Goal: Navigation & Orientation: Find specific page/section

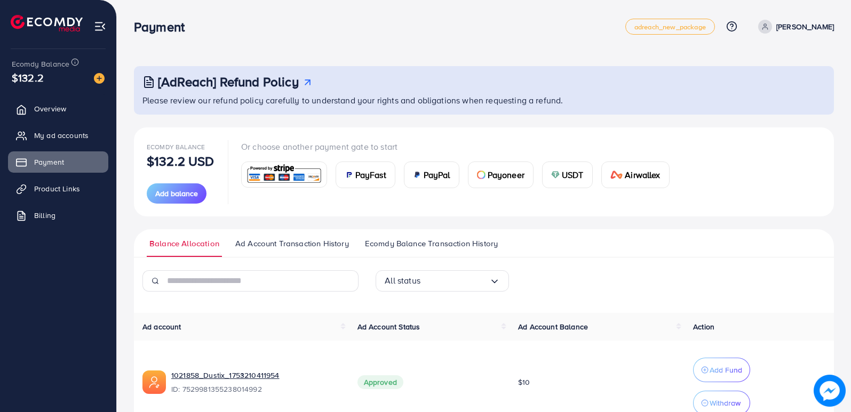
scroll to position [141, 0]
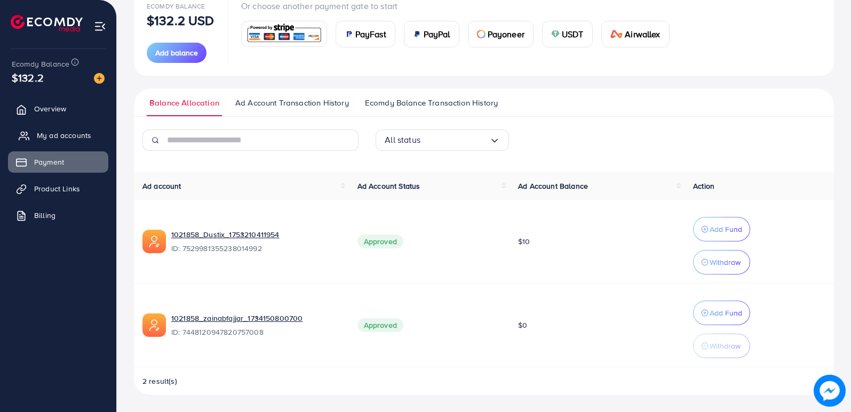
click at [78, 132] on span "My ad accounts" at bounding box center [64, 135] width 54 height 11
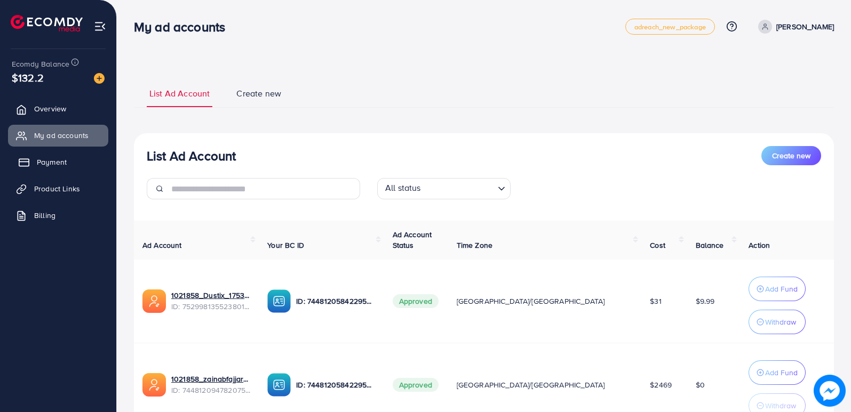
click at [67, 155] on link "Payment" at bounding box center [58, 162] width 100 height 21
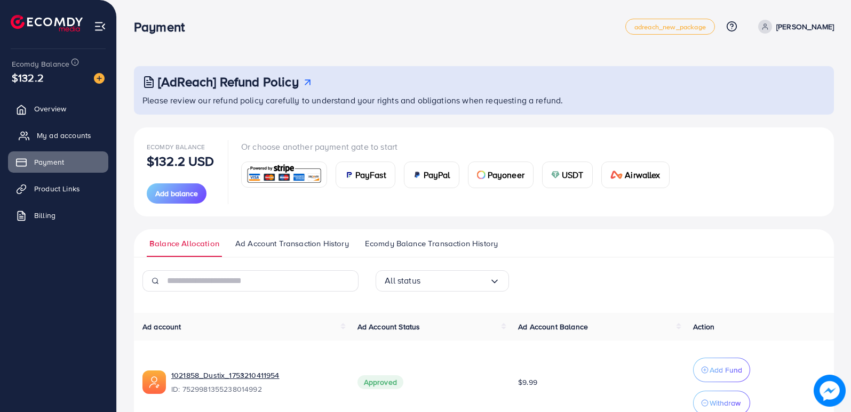
click at [82, 131] on span "My ad accounts" at bounding box center [64, 135] width 54 height 11
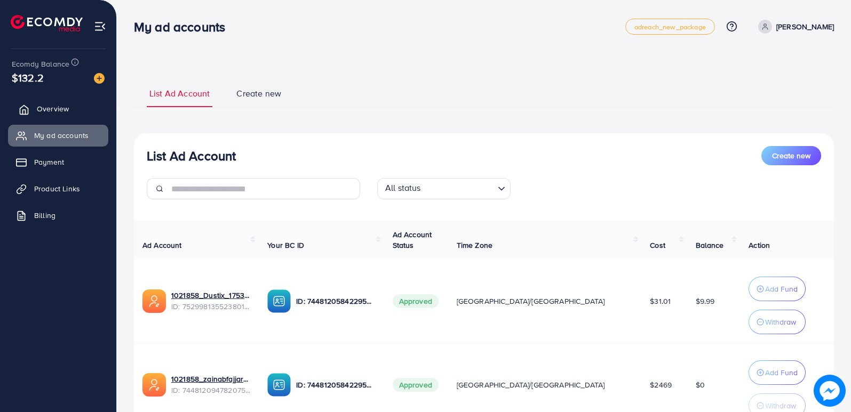
click at [58, 114] on span "Overview" at bounding box center [53, 109] width 32 height 11
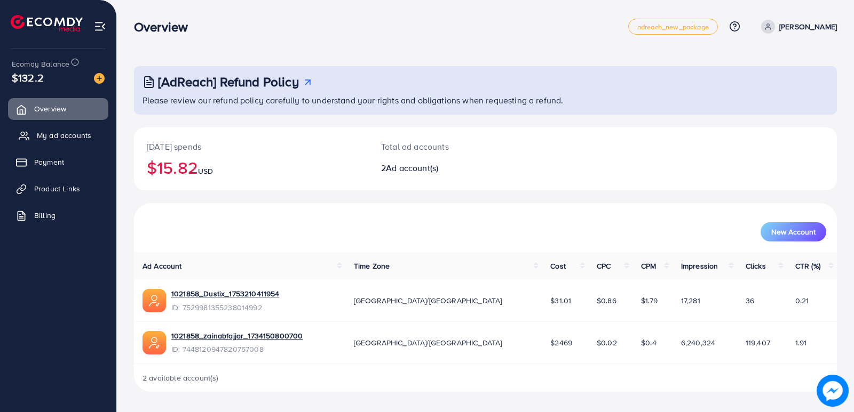
click at [61, 139] on span "My ad accounts" at bounding box center [64, 135] width 54 height 11
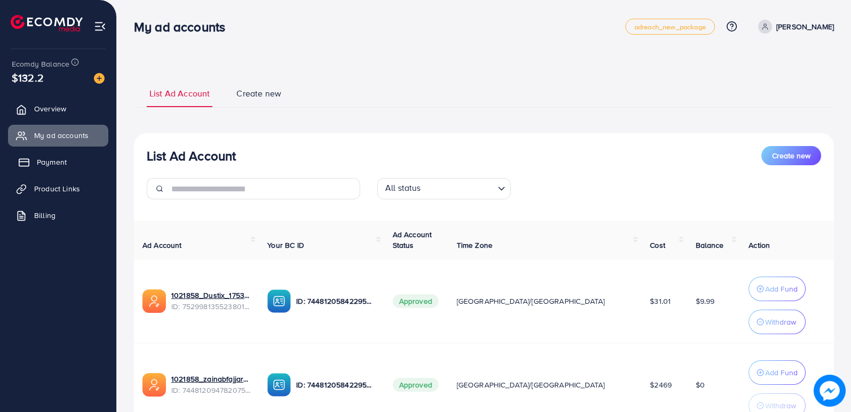
click at [72, 159] on link "Payment" at bounding box center [58, 162] width 100 height 21
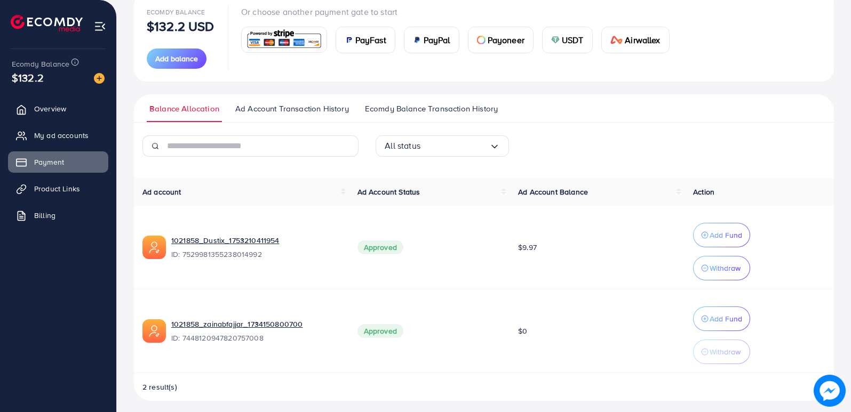
scroll to position [141, 0]
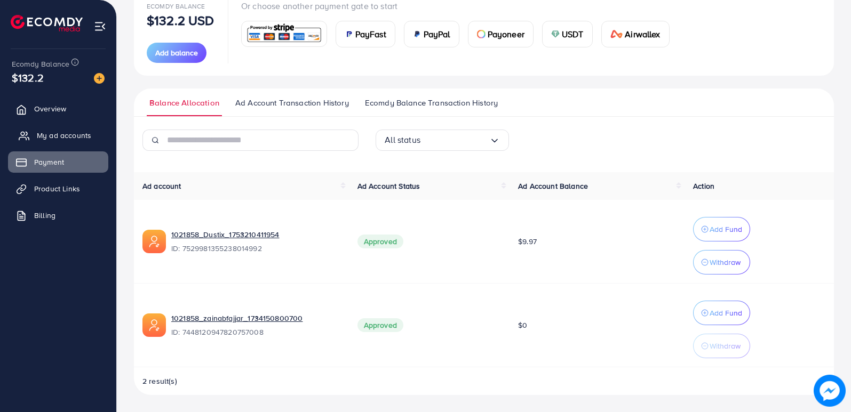
click at [66, 132] on span "My ad accounts" at bounding box center [64, 135] width 54 height 11
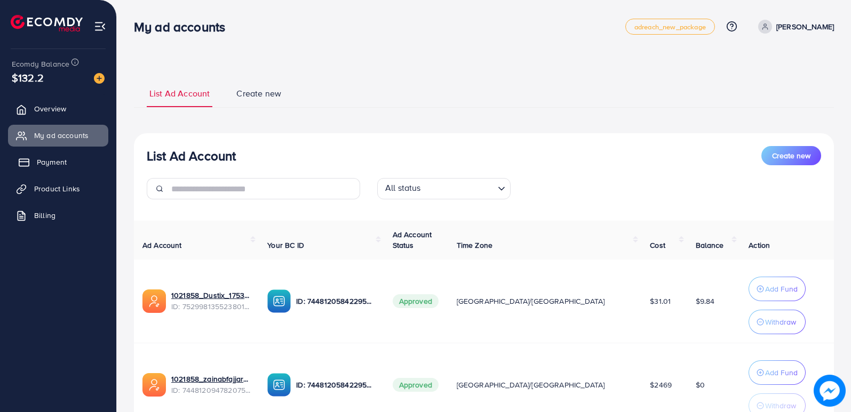
click at [58, 169] on link "Payment" at bounding box center [58, 162] width 100 height 21
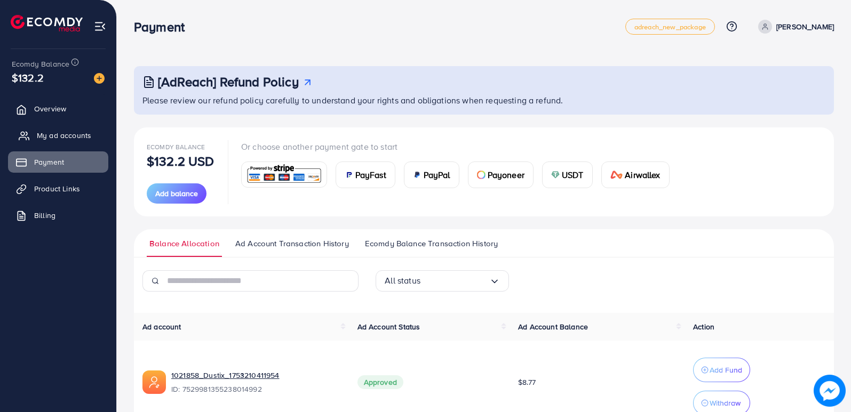
click at [75, 135] on span "My ad accounts" at bounding box center [64, 135] width 54 height 11
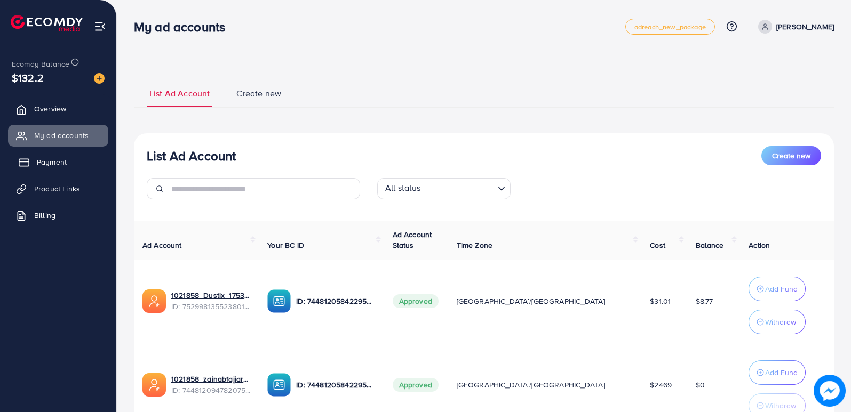
click at [62, 162] on span "Payment" at bounding box center [52, 162] width 30 height 11
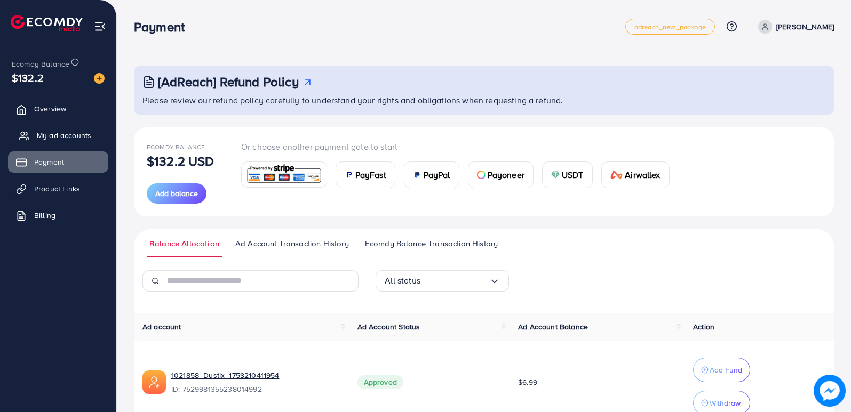
click at [62, 130] on span "My ad accounts" at bounding box center [64, 135] width 54 height 11
